Goal: Navigation & Orientation: Go to known website

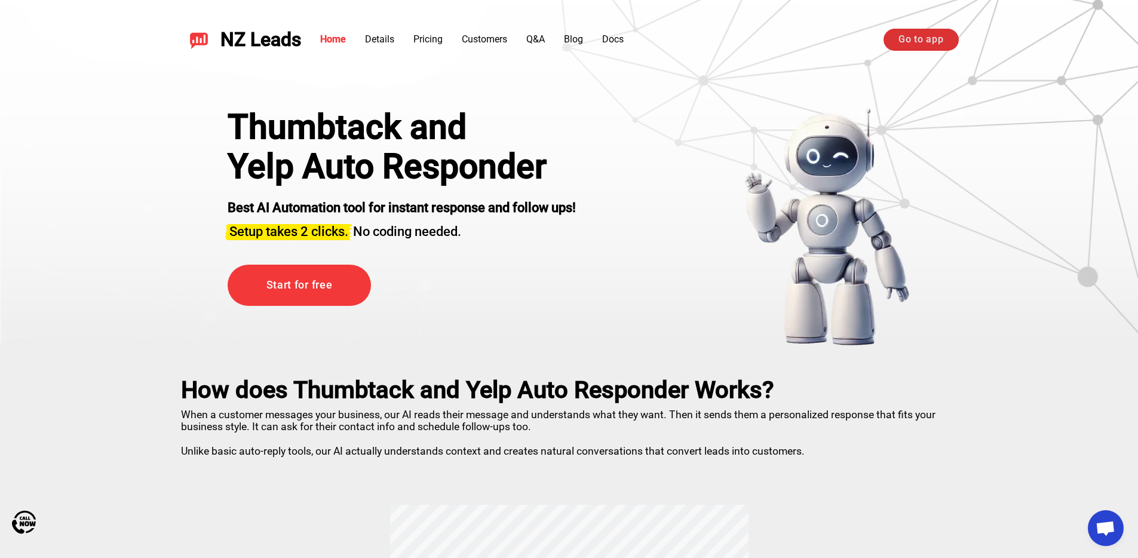
click at [891, 41] on link "Go to app" at bounding box center [921, 40] width 75 height 22
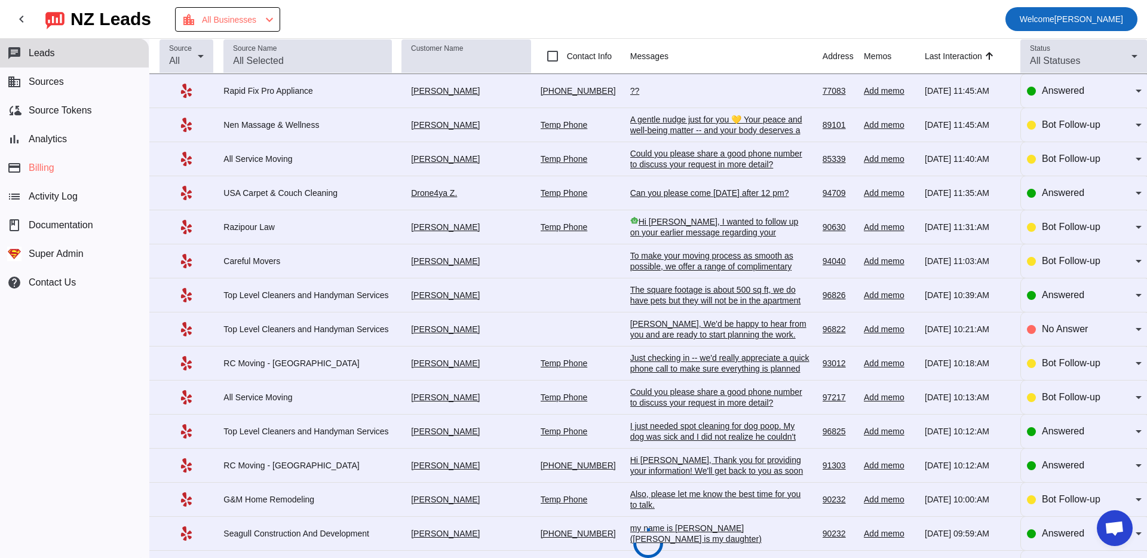
click at [1030, 14] on span "Welcome" at bounding box center [1037, 19] width 35 height 10
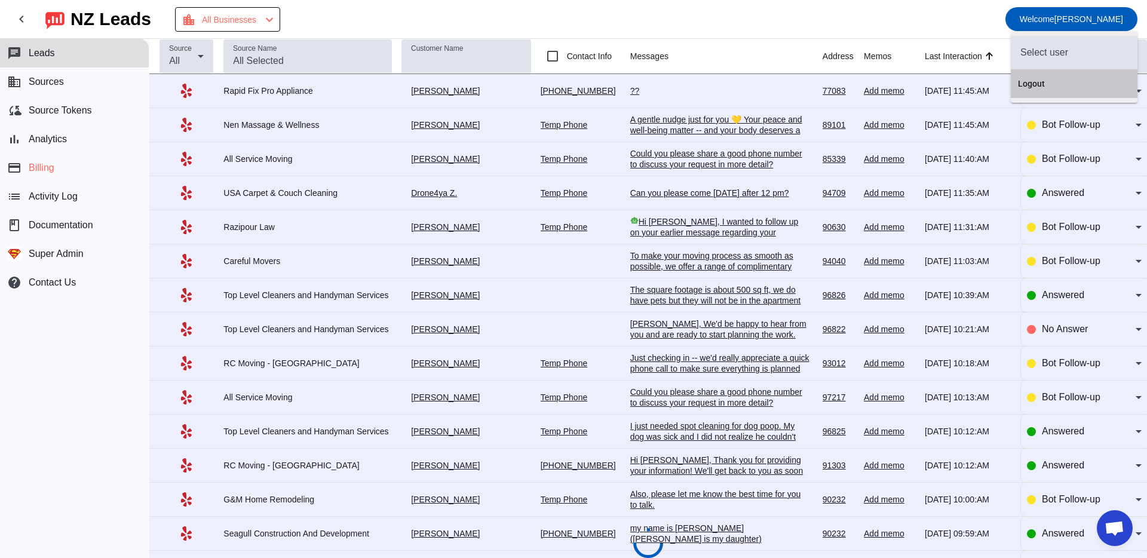
click at [1035, 96] on button "Logout" at bounding box center [1074, 83] width 127 height 29
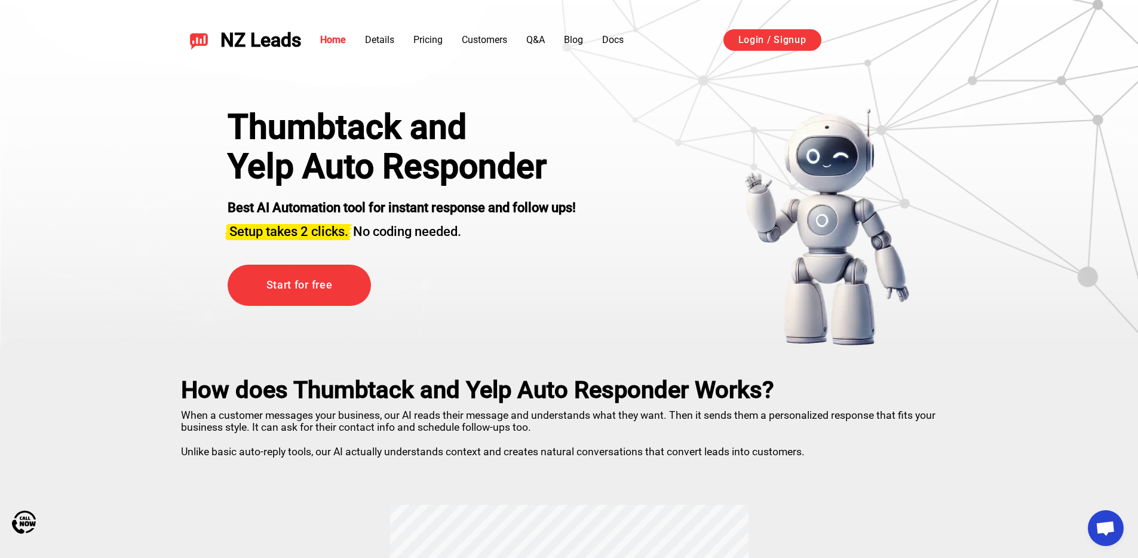
click at [605, 173] on div "Thumbtack and Yelp Auto Responder Best AI Automation tool for instant response …" at bounding box center [569, 227] width 743 height 239
click at [751, 202] on img at bounding box center [827, 227] width 167 height 239
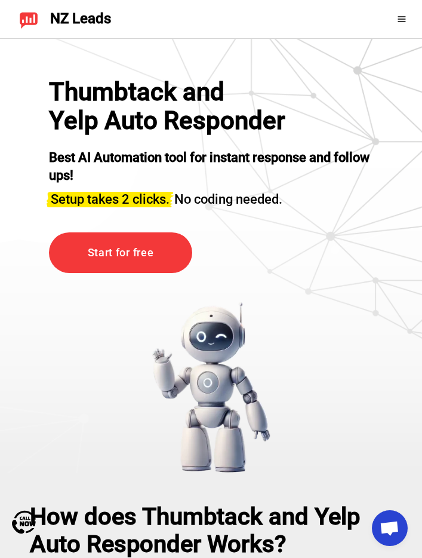
click at [318, 295] on div "Thumbtack and Yelp Auto Responder Best AI Automation tool for instant response …" at bounding box center [211, 276] width 384 height 396
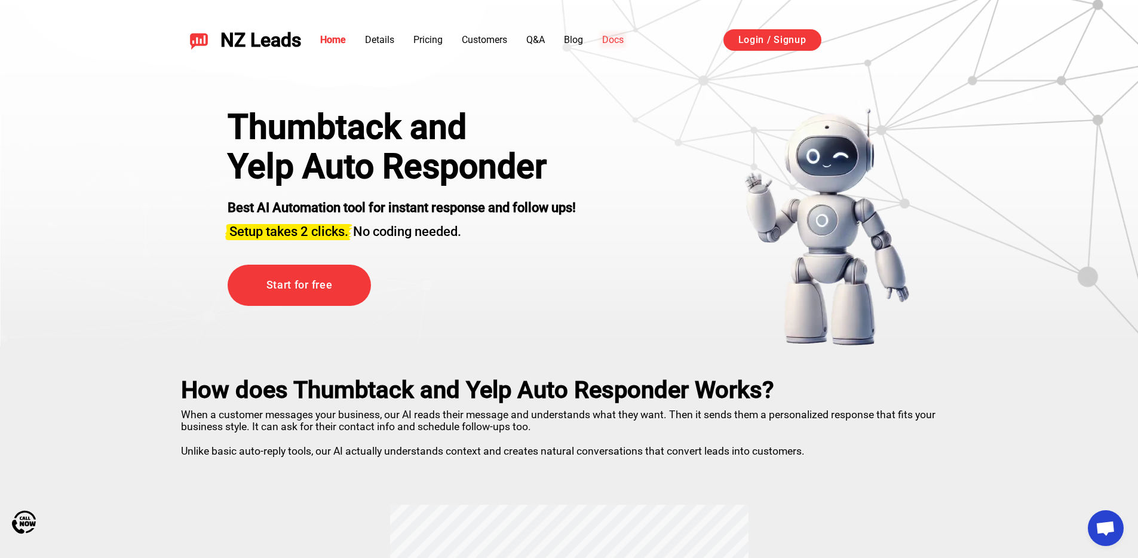
click at [614, 38] on link "Docs" at bounding box center [613, 39] width 22 height 11
